Goal: Information Seeking & Learning: Compare options

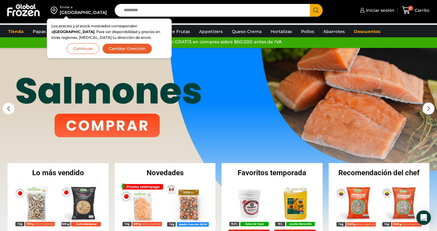
click at [89, 50] on button "Continuar" at bounding box center [83, 48] width 32 height 11
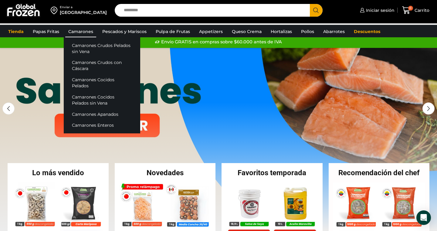
click at [86, 32] on link "Camarones" at bounding box center [80, 32] width 31 height 12
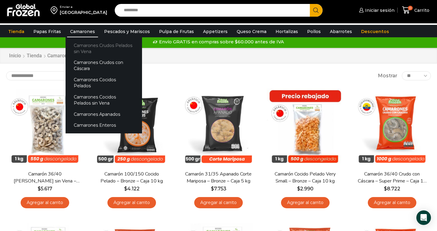
click at [82, 49] on link "Camarones Crudos Pelados sin Vena" at bounding box center [104, 48] width 76 height 17
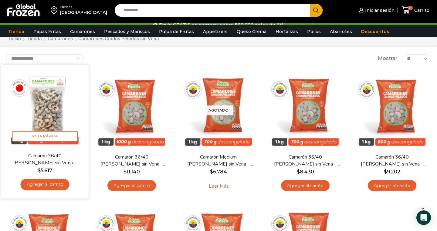
scroll to position [22, 0]
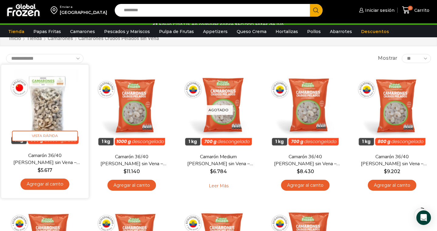
click at [42, 118] on img at bounding box center [45, 108] width 78 height 78
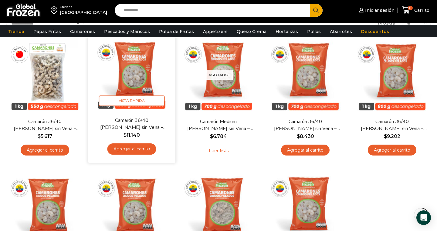
scroll to position [58, 0]
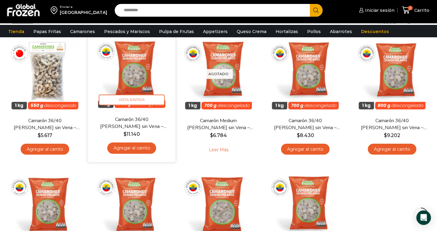
click at [144, 77] on img at bounding box center [132, 72] width 78 height 78
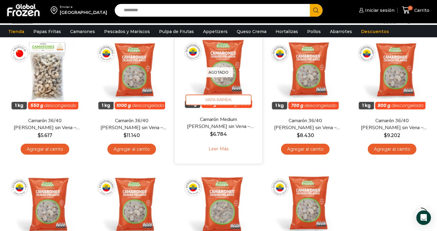
click at [232, 86] on img at bounding box center [218, 72] width 78 height 78
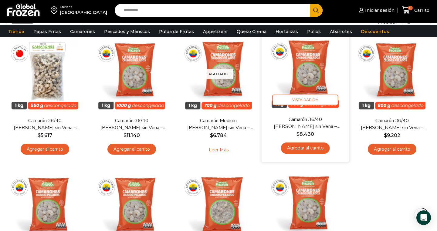
click at [318, 121] on link "Camarón 36/40 [PERSON_NAME] sin Vena – Silver – Caja 10 kg" at bounding box center [305, 123] width 70 height 14
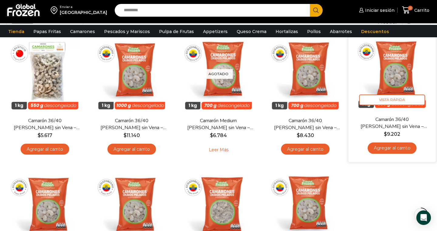
click at [402, 125] on link "Camarón 36/40 [PERSON_NAME] sin Vena – Gold – Caja 10 kg" at bounding box center [392, 123] width 70 height 14
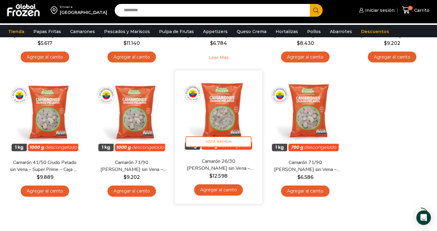
scroll to position [150, 0]
click at [228, 166] on link "Camarón 26/30 [PERSON_NAME] sin Vena – Super Prime – Caja 10 kg" at bounding box center [218, 165] width 70 height 14
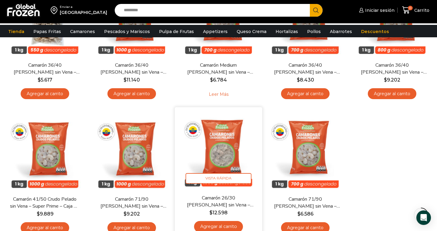
scroll to position [112, 0]
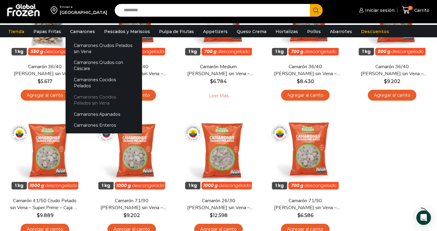
click at [82, 93] on link "Camarones Cocidos Pelados sin Vena" at bounding box center [104, 99] width 76 height 17
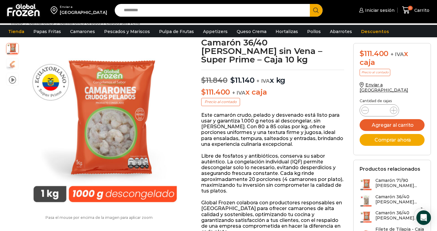
scroll to position [35, 0]
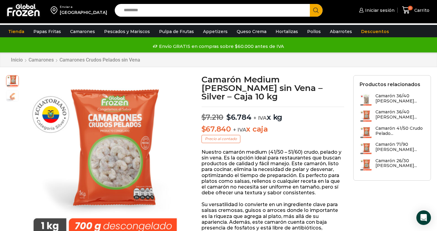
scroll to position [0, 0]
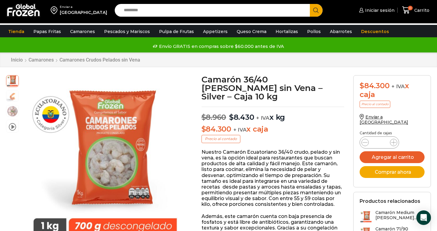
scroll to position [0, 0]
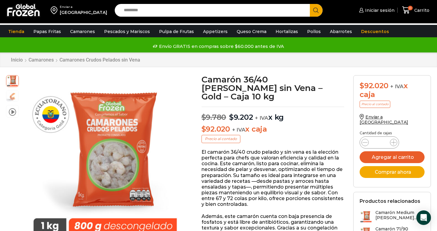
scroll to position [0, 0]
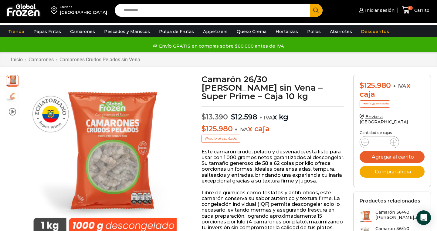
scroll to position [0, 0]
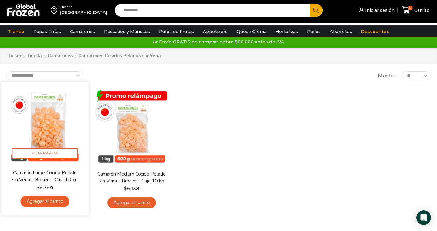
click at [51, 116] on img at bounding box center [45, 126] width 78 height 78
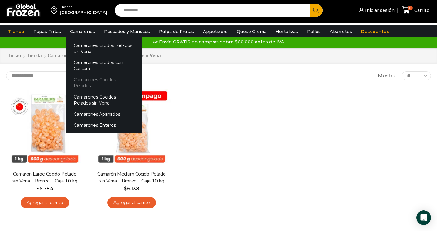
click at [79, 79] on link "Camarones Cocidos Pelados" at bounding box center [104, 82] width 76 height 17
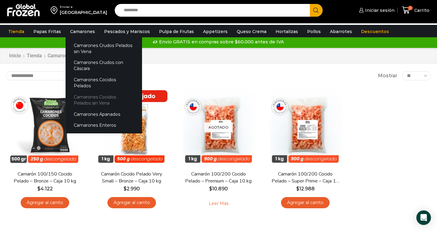
click at [77, 96] on link "Camarones Cocidos Pelados sin Vena" at bounding box center [104, 99] width 76 height 17
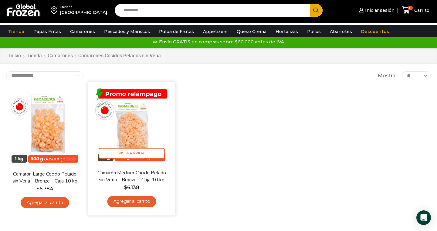
click at [137, 130] on img at bounding box center [132, 126] width 78 height 78
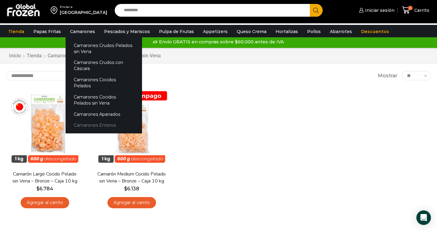
click at [79, 120] on link "Camarones Enteros" at bounding box center [104, 125] width 76 height 11
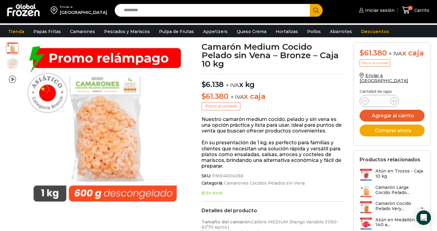
scroll to position [38, 0]
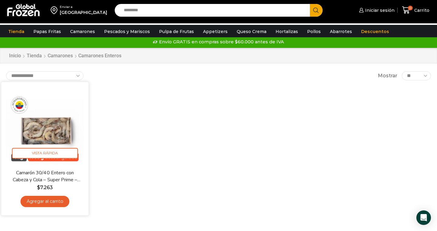
click at [51, 141] on img at bounding box center [45, 126] width 78 height 78
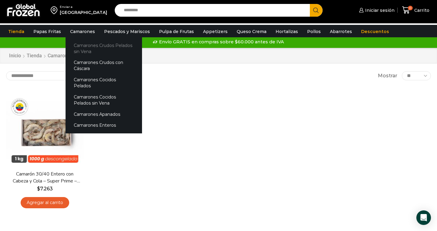
click at [80, 53] on link "Camarones Crudos Pelados sin Vena" at bounding box center [104, 48] width 76 height 17
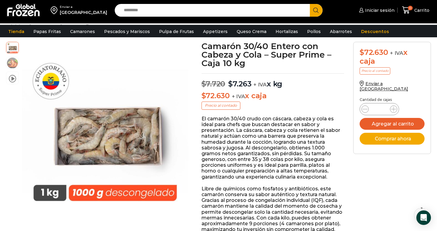
scroll to position [34, 0]
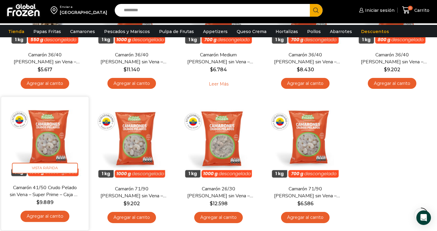
scroll to position [128, 0]
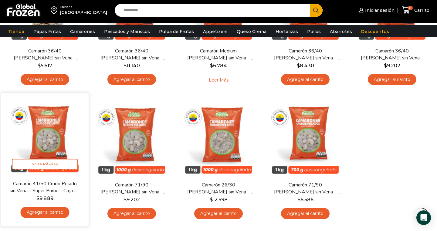
click at [40, 139] on img at bounding box center [45, 136] width 78 height 78
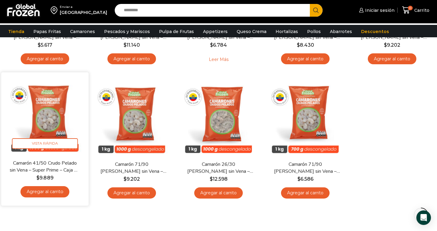
scroll to position [151, 0]
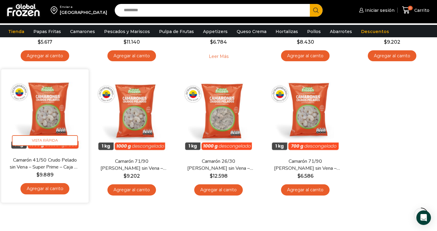
click at [49, 103] on img at bounding box center [45, 113] width 78 height 78
click at [45, 160] on link "Camarón 41/50 Crudo Pelado sin Vena – Super Prime – Caja 10 kg" at bounding box center [45, 163] width 70 height 14
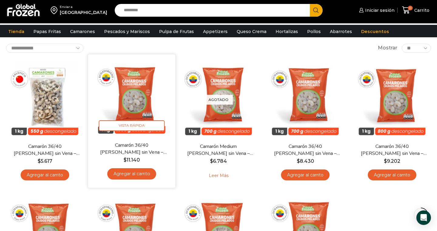
scroll to position [24, 0]
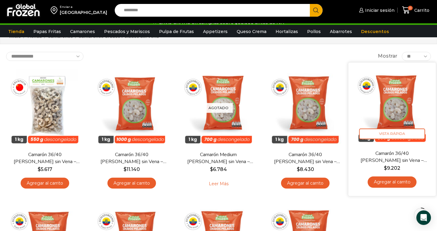
click at [391, 117] on img at bounding box center [392, 106] width 78 height 78
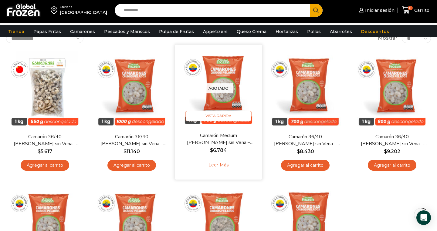
scroll to position [39, 0]
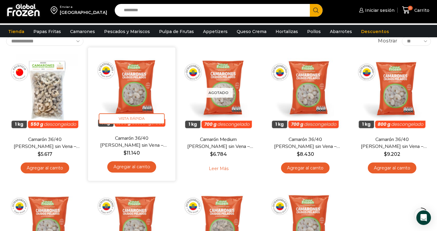
click at [136, 94] on img at bounding box center [132, 91] width 78 height 78
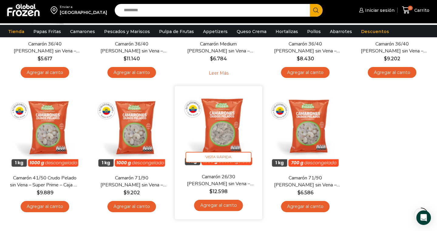
scroll to position [137, 0]
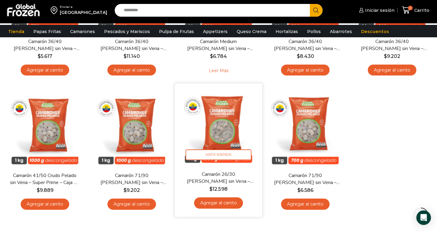
click at [222, 175] on link "Camarón 26/30 Crudo Pelado sin Vena – Super Prime – Caja 10 kg" at bounding box center [218, 178] width 70 height 14
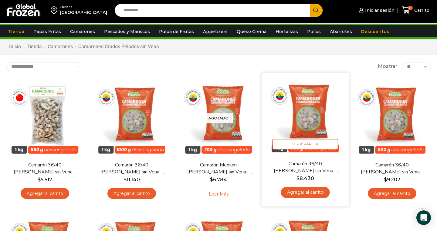
scroll to position [12, 0]
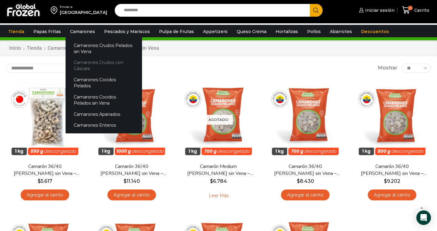
click at [79, 66] on link "Camarones Crudos con Cáscara" at bounding box center [104, 65] width 76 height 17
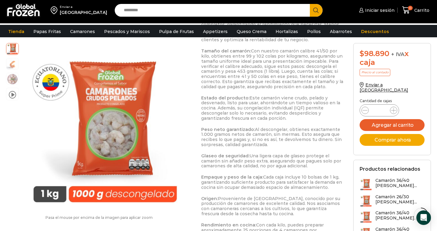
scroll to position [338, 0]
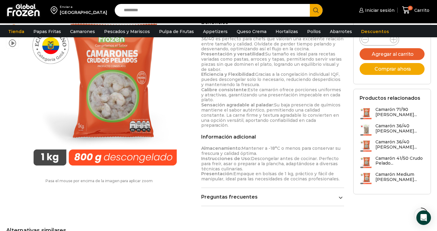
scroll to position [385, 0]
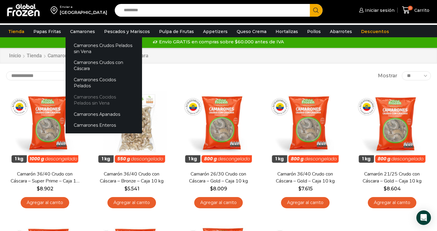
click at [84, 95] on link "Camarones Cocidos Pelados sin Vena" at bounding box center [104, 99] width 76 height 17
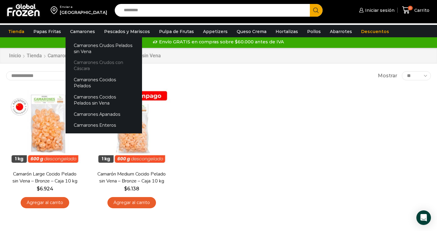
click at [79, 68] on link "Camarones Crudos con Cáscara" at bounding box center [104, 65] width 76 height 17
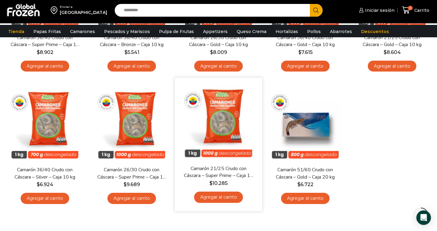
scroll to position [143, 0]
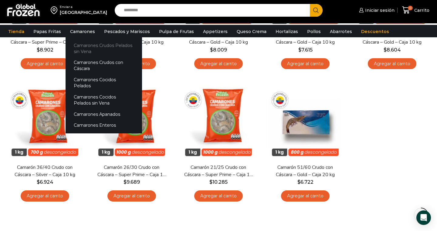
click at [79, 49] on link "Camarones Crudos Pelados sin Vena" at bounding box center [104, 48] width 76 height 17
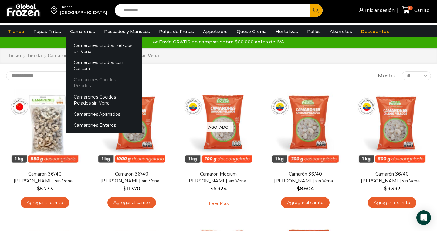
click at [79, 80] on link "Camarones Cocidos Pelados" at bounding box center [104, 82] width 76 height 17
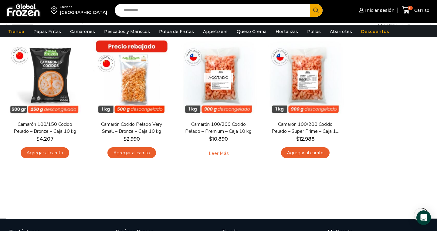
scroll to position [50, 0]
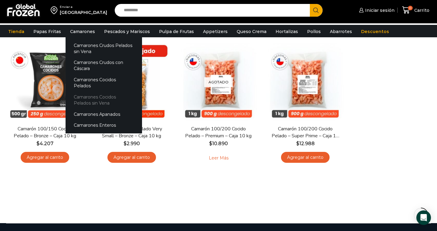
click at [82, 97] on link "Camarones Cocidos Pelados sin Vena" at bounding box center [104, 99] width 76 height 17
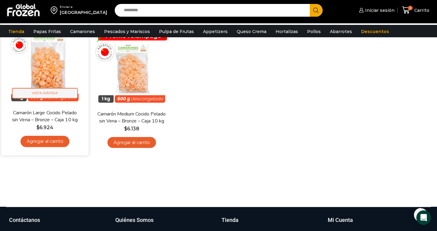
scroll to position [38, 0]
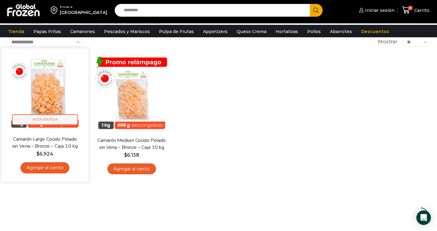
click at [42, 93] on img at bounding box center [45, 92] width 78 height 78
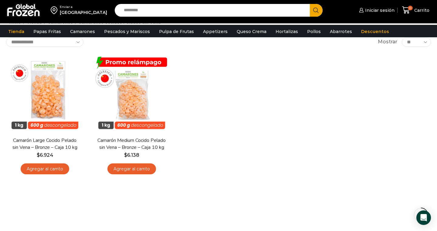
scroll to position [0, 0]
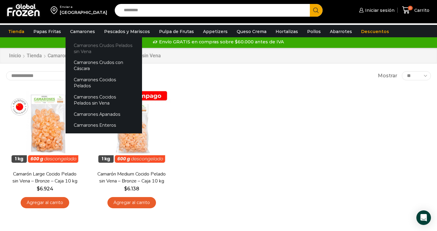
click at [80, 46] on link "Camarones Crudos Pelados sin Vena" at bounding box center [104, 48] width 76 height 17
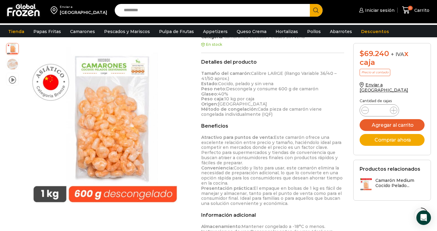
scroll to position [169, 0]
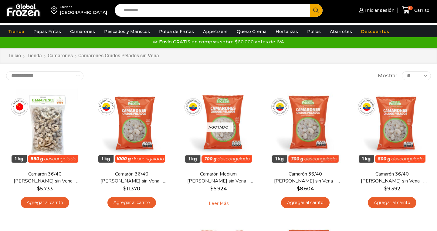
click at [49, 126] on img at bounding box center [45, 128] width 78 height 78
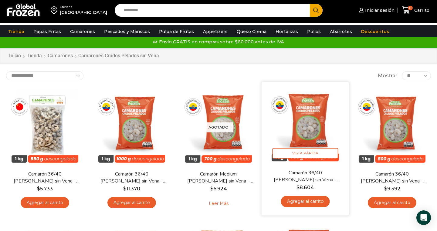
click at [302, 123] on img at bounding box center [305, 126] width 78 height 78
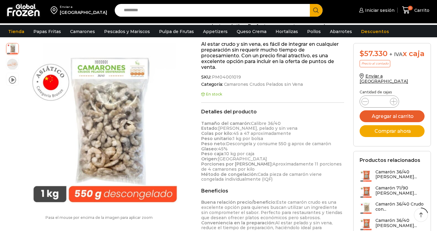
scroll to position [137, 0]
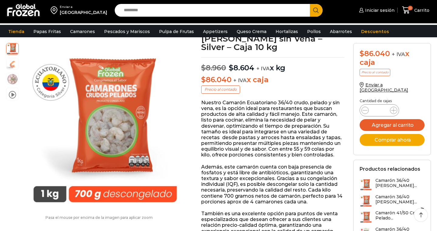
scroll to position [56, 0]
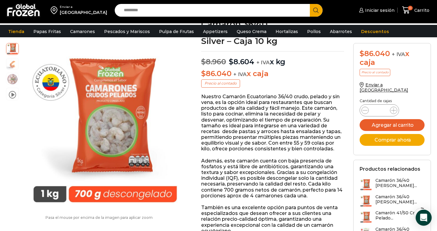
click at [420, 214] on div "Open Intercom Messenger" at bounding box center [423, 218] width 16 height 16
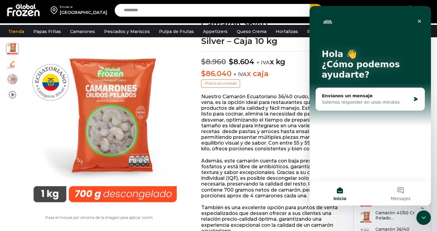
scroll to position [0, 0]
click at [346, 101] on div "Solemos responder en unos minutos" at bounding box center [366, 102] width 89 height 6
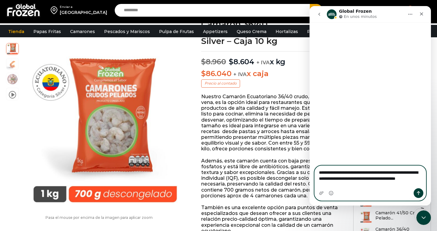
click at [338, 180] on textarea "**********" at bounding box center [370, 177] width 111 height 22
type textarea "**********"
